Goal: Task Accomplishment & Management: Use online tool/utility

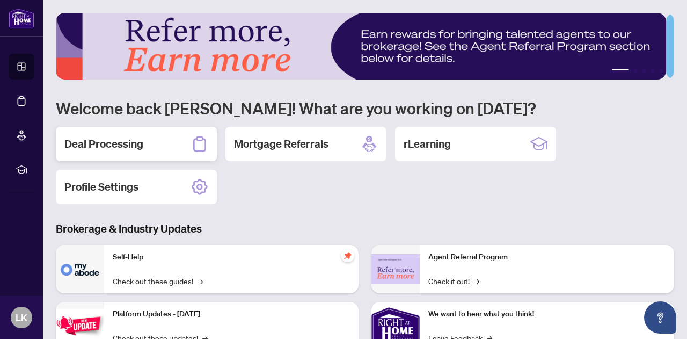
click at [160, 138] on div "Deal Processing" at bounding box center [136, 144] width 161 height 34
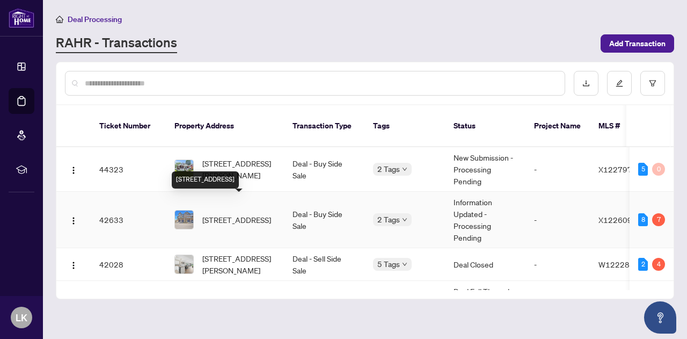
click at [235, 214] on span "[STREET_ADDRESS]" at bounding box center [236, 220] width 69 height 12
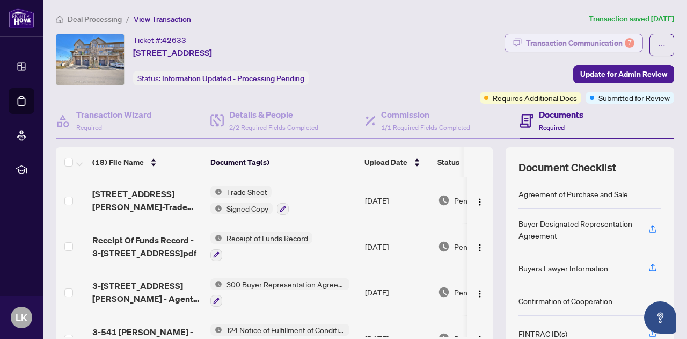
click at [526, 45] on div "Transaction Communication 7" at bounding box center [580, 42] width 108 height 17
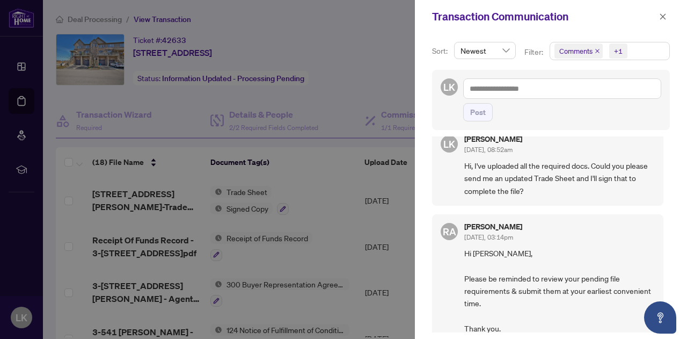
scroll to position [14, 0]
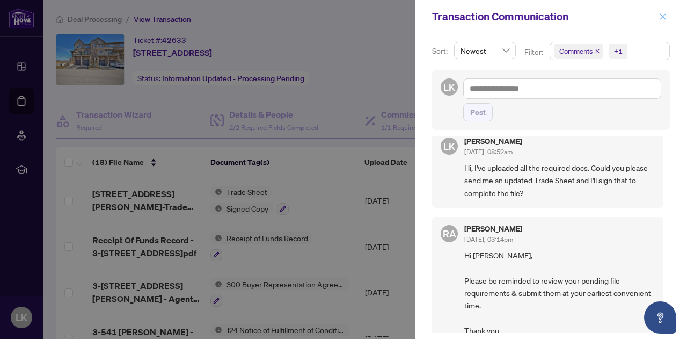
click at [662, 18] on icon "close" at bounding box center [663, 17] width 8 height 8
